Goal: Information Seeking & Learning: Check status

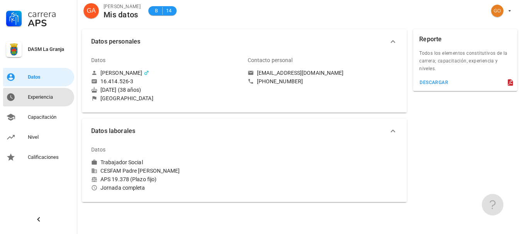
click at [35, 103] on div "Experiencia" at bounding box center [49, 97] width 43 height 12
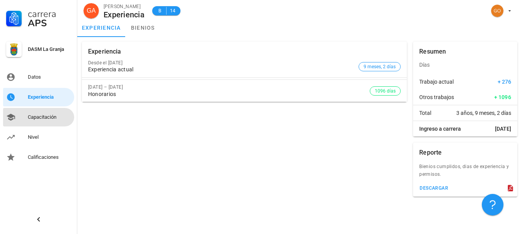
click at [51, 125] on link "Capacitación" at bounding box center [38, 117] width 71 height 19
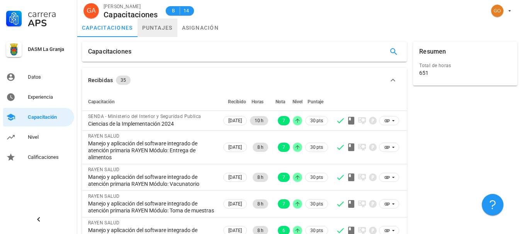
click at [155, 28] on link "puntajes" at bounding box center [158, 28] width 40 height 19
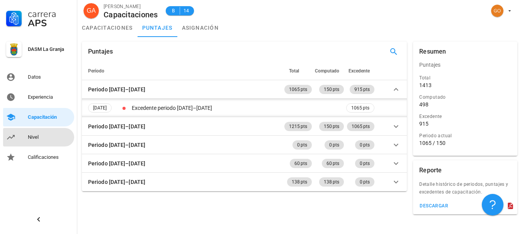
click at [50, 141] on div "Nivel" at bounding box center [49, 137] width 43 height 12
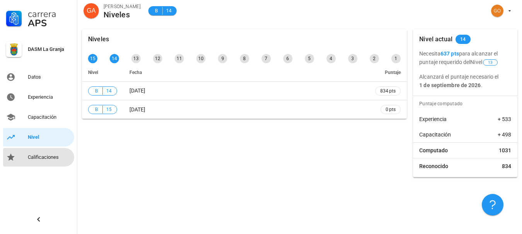
click at [50, 161] on div "Calificaciones" at bounding box center [49, 157] width 43 height 12
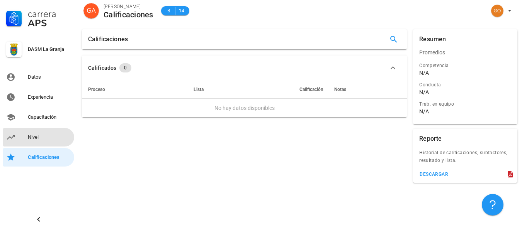
click at [44, 141] on div "Nivel" at bounding box center [49, 137] width 43 height 12
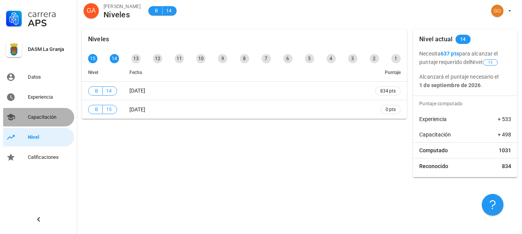
click at [40, 117] on div "Capacitación" at bounding box center [49, 117] width 43 height 6
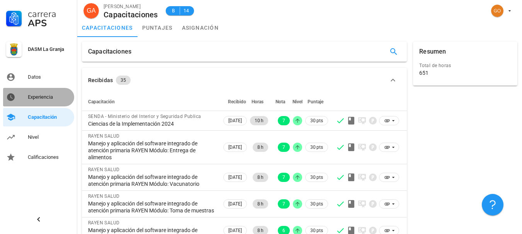
click at [44, 97] on div "Experiencia" at bounding box center [49, 97] width 43 height 6
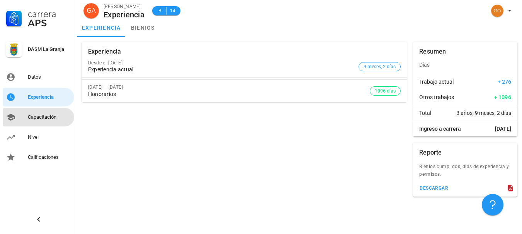
click at [48, 117] on div "Capacitación" at bounding box center [49, 117] width 43 height 6
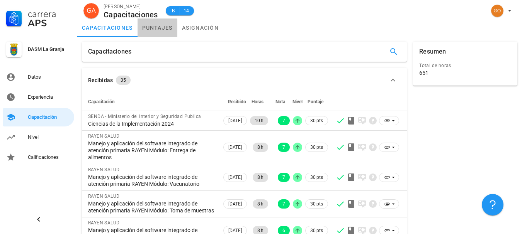
click at [161, 30] on link "puntajes" at bounding box center [158, 28] width 40 height 19
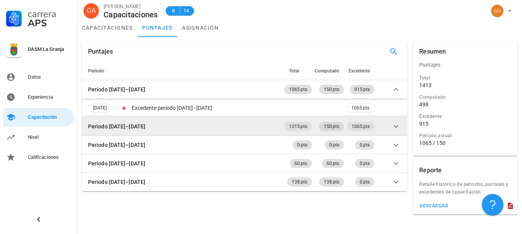
click at [341, 127] on span "150 pts" at bounding box center [331, 126] width 25 height 9
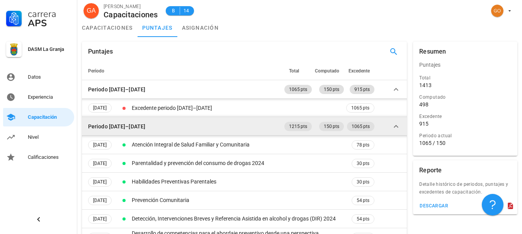
click at [341, 134] on td "150 pts" at bounding box center [329, 126] width 32 height 19
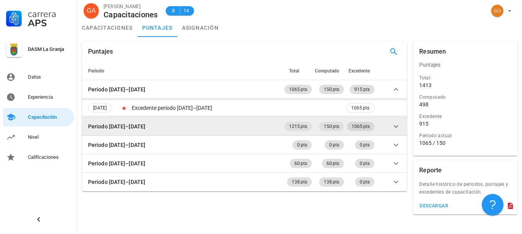
click at [369, 127] on span "1065 pts" at bounding box center [361, 126] width 18 height 9
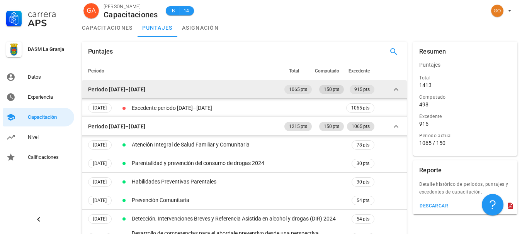
click at [322, 93] on span "150 pts" at bounding box center [331, 89] width 25 height 9
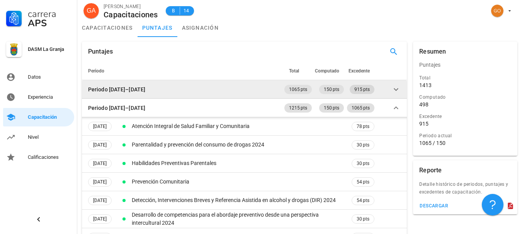
click at [362, 92] on span "915 pts" at bounding box center [361, 89] width 15 height 9
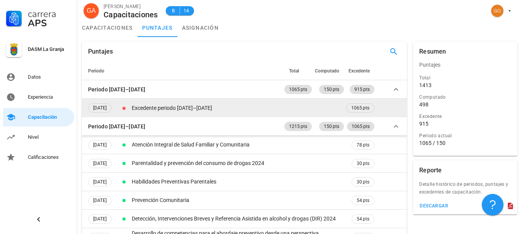
click at [195, 110] on td "Excedente periodo [DATE]–[DATE]" at bounding box center [237, 108] width 214 height 19
click at [363, 110] on span "1065 pts" at bounding box center [360, 108] width 18 height 8
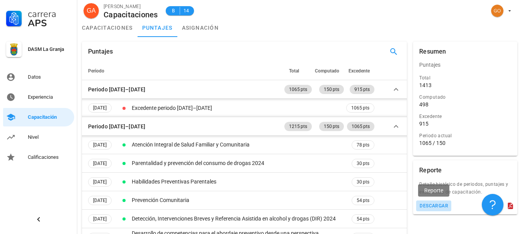
click at [430, 207] on div "descargar" at bounding box center [433, 206] width 29 height 5
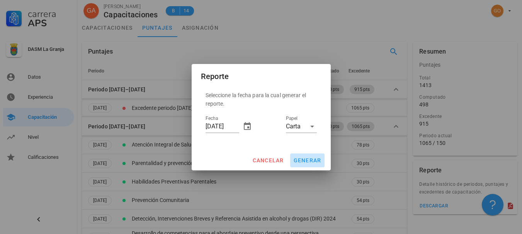
click at [307, 161] on span "generar" at bounding box center [307, 161] width 28 height 6
